Goal: Transaction & Acquisition: Purchase product/service

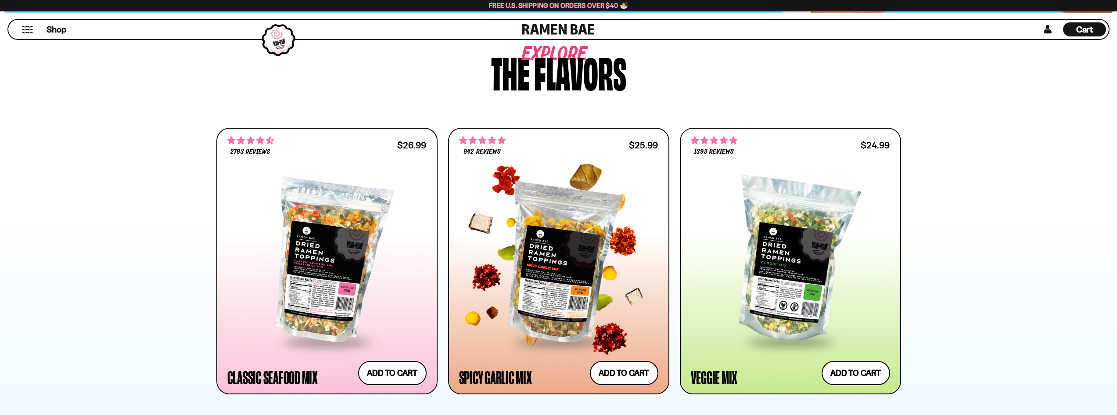
scroll to position [395, 0]
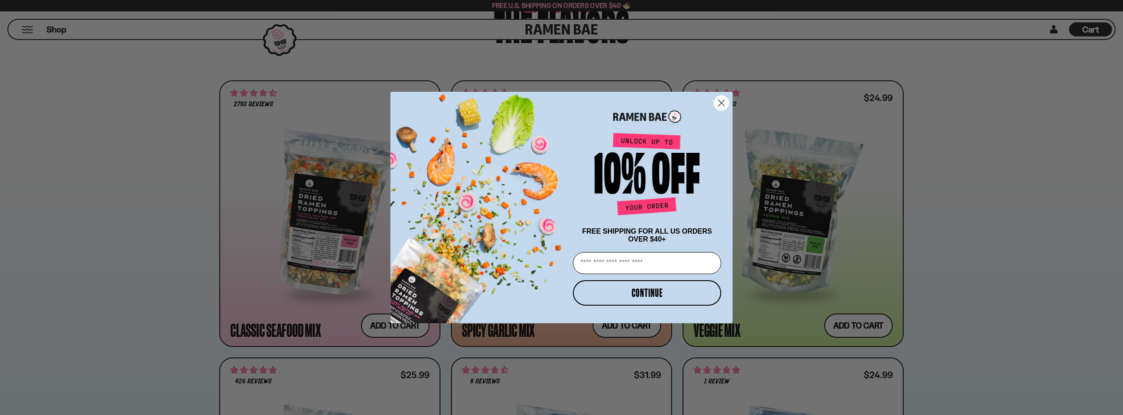
click at [721, 100] on circle "Close dialog" at bounding box center [721, 103] width 14 height 14
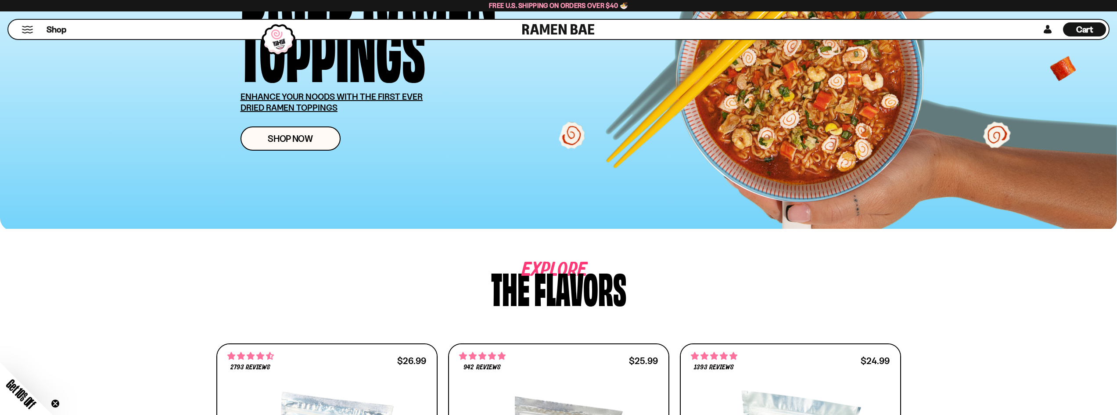
scroll to position [132, 0]
click at [32, 33] on button "Mobile Menu Trigger" at bounding box center [28, 29] width 12 height 7
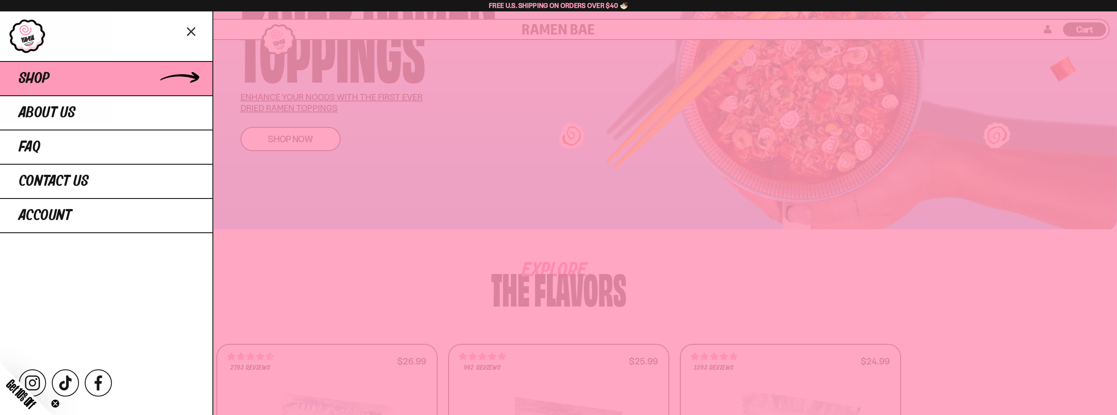
click at [35, 73] on span "Shop" at bounding box center [34, 79] width 31 height 16
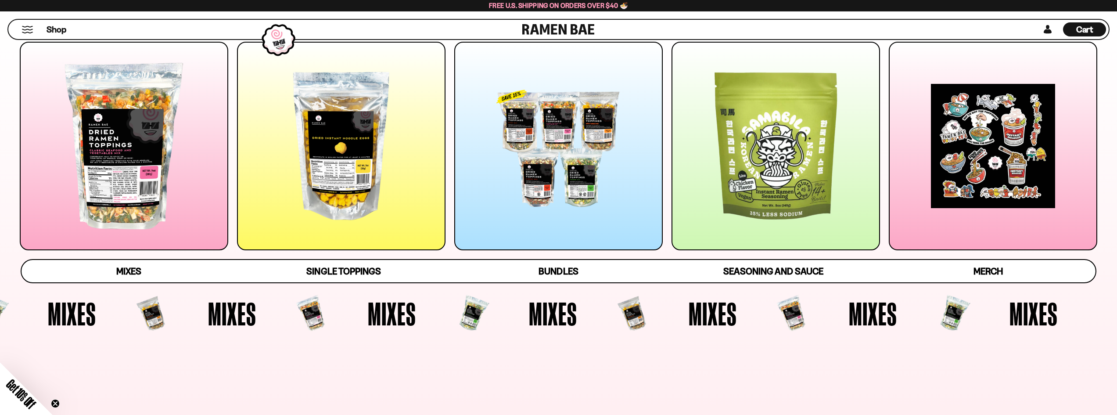
scroll to position [132, 0]
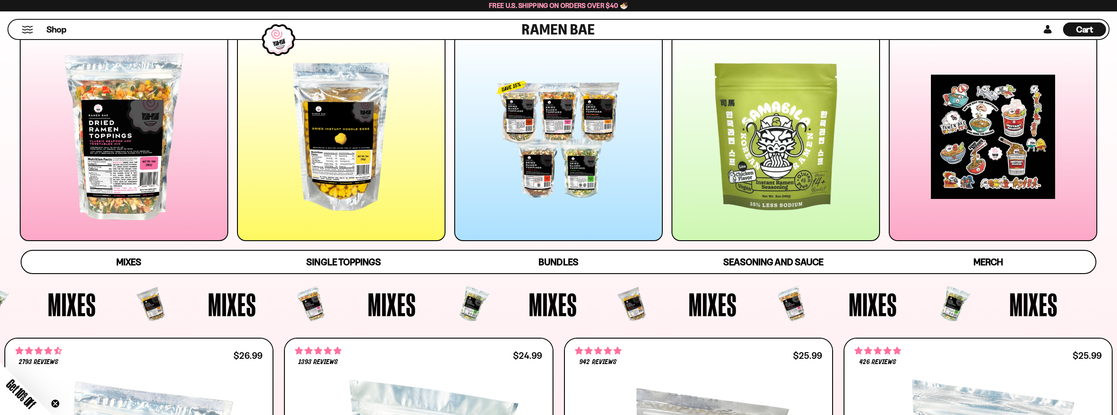
click at [592, 129] on div at bounding box center [558, 136] width 208 height 208
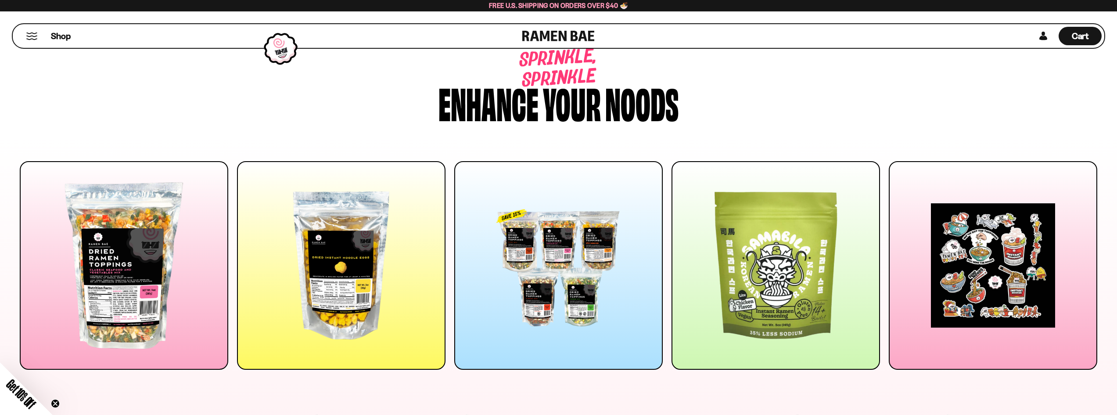
scroll to position [0, 0]
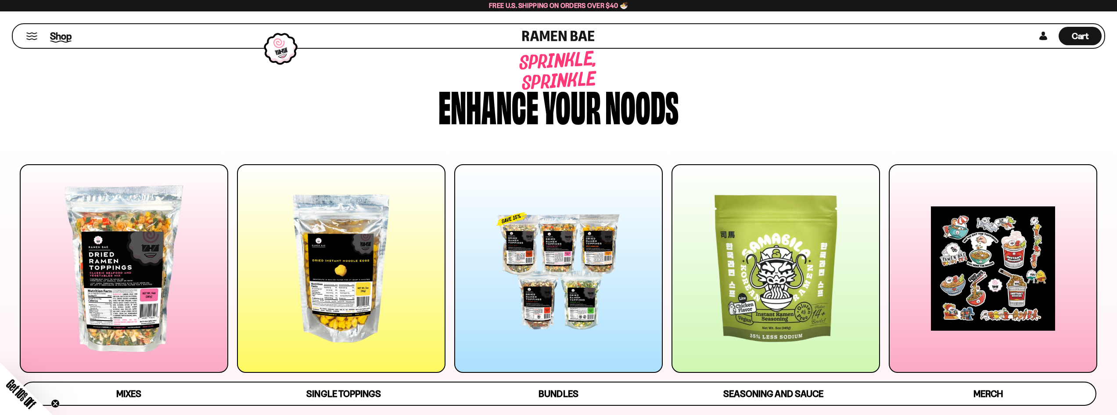
click at [54, 36] on span "Shop" at bounding box center [61, 35] width 22 height 13
click at [29, 37] on button "Mobile Menu Trigger" at bounding box center [32, 35] width 12 height 7
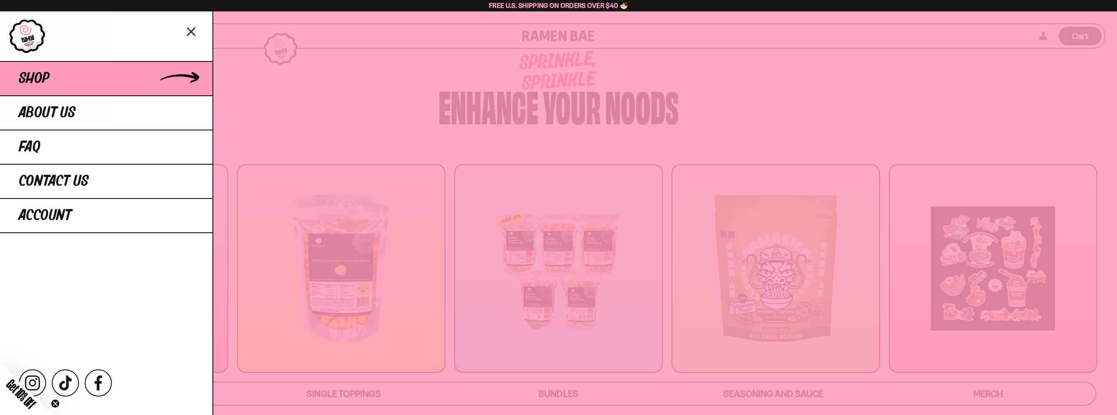
click at [189, 82] on link "Shop" at bounding box center [106, 78] width 212 height 34
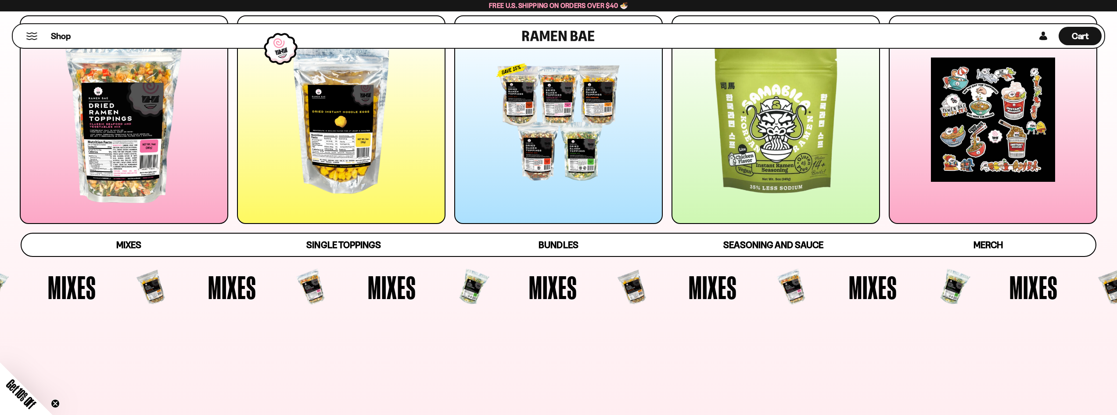
scroll to position [176, 0]
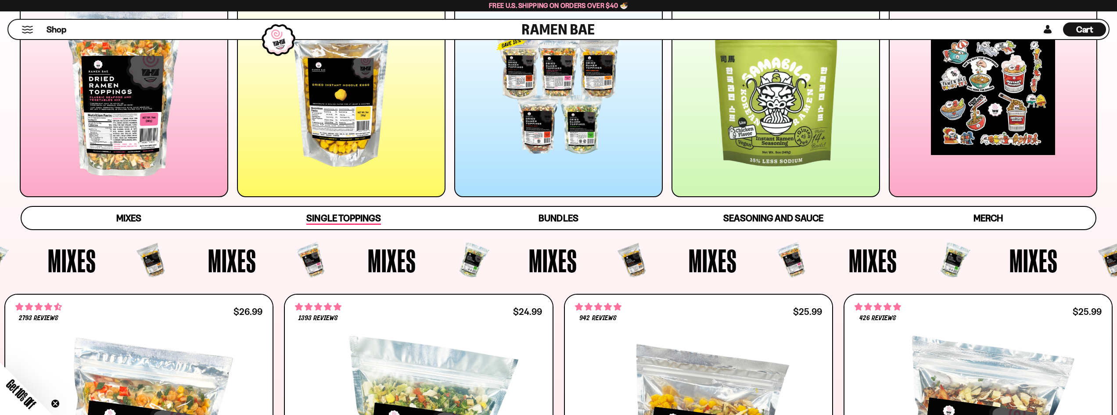
click at [376, 220] on span "Single Toppings" at bounding box center [343, 218] width 74 height 12
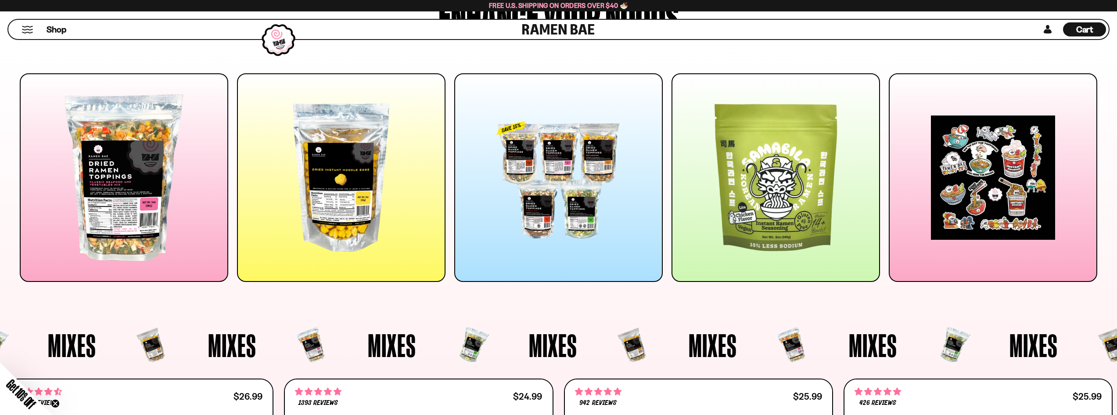
scroll to position [0, 0]
